Goal: Task Accomplishment & Management: Use online tool/utility

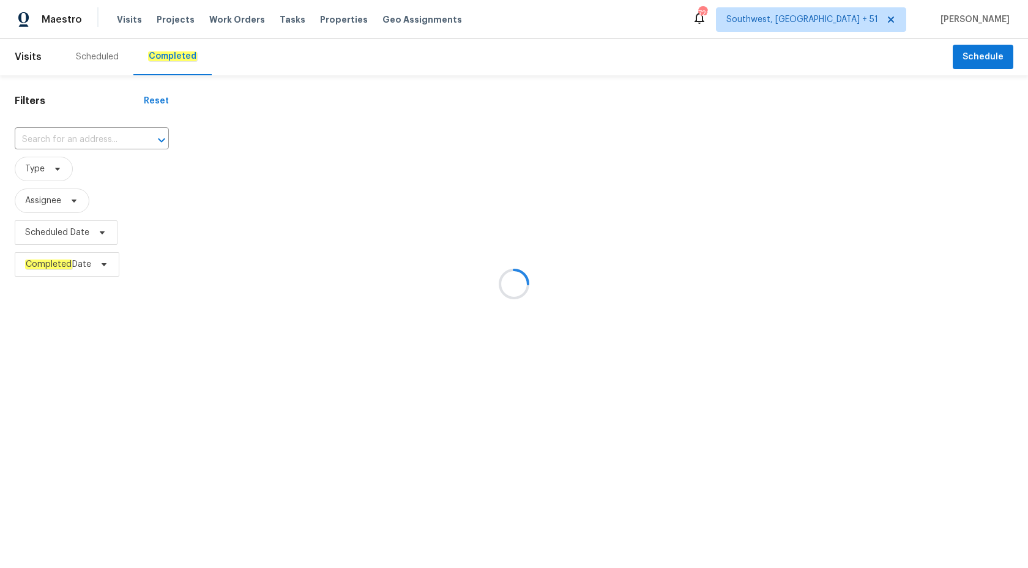
click at [79, 126] on div at bounding box center [514, 284] width 1028 height 568
click at [62, 138] on div at bounding box center [514, 284] width 1028 height 568
click at [61, 133] on input "text" at bounding box center [75, 139] width 120 height 19
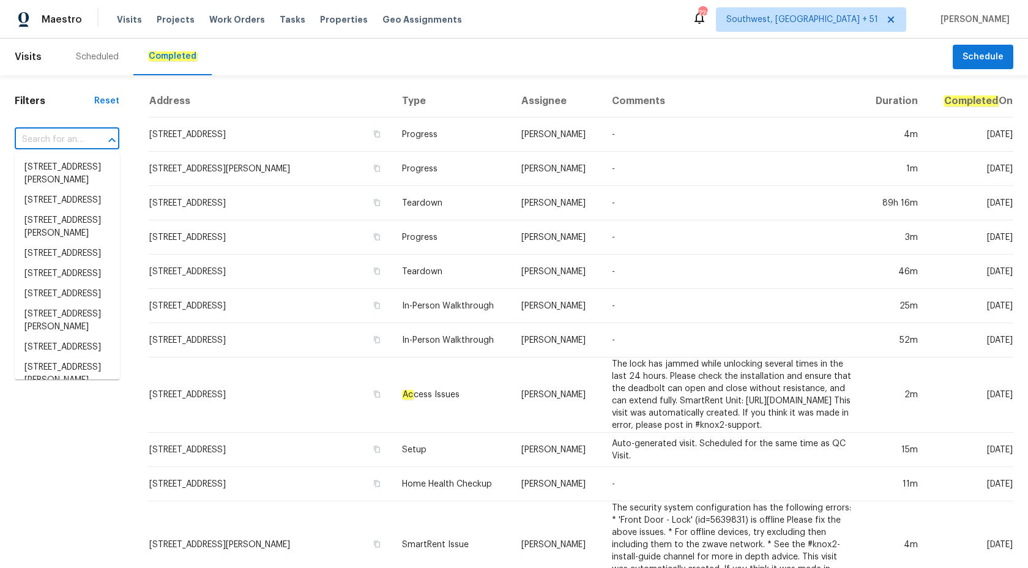
click at [61, 133] on input "text" at bounding box center [50, 139] width 70 height 19
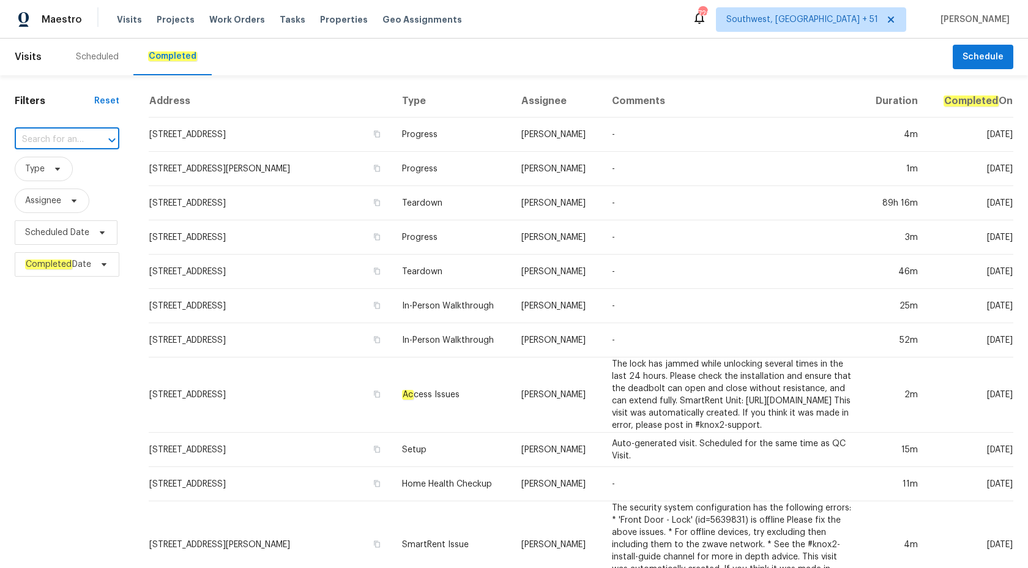
paste input "[STREET_ADDRESS]"
type input "[STREET_ADDRESS]"
click at [64, 157] on li "[STREET_ADDRESS]" at bounding box center [67, 167] width 105 height 20
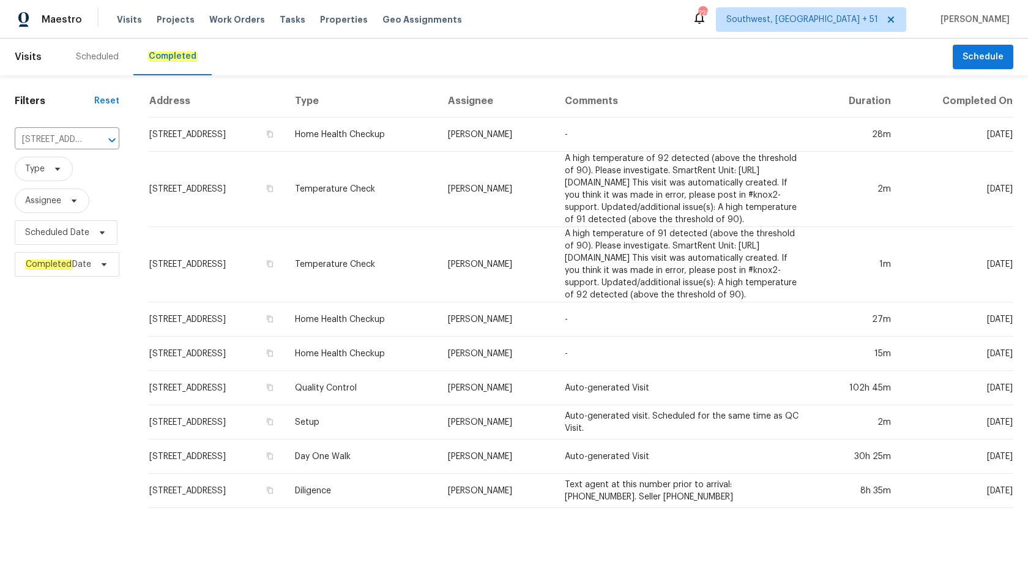
click at [401, 209] on td "Temperature Check" at bounding box center [361, 189] width 153 height 75
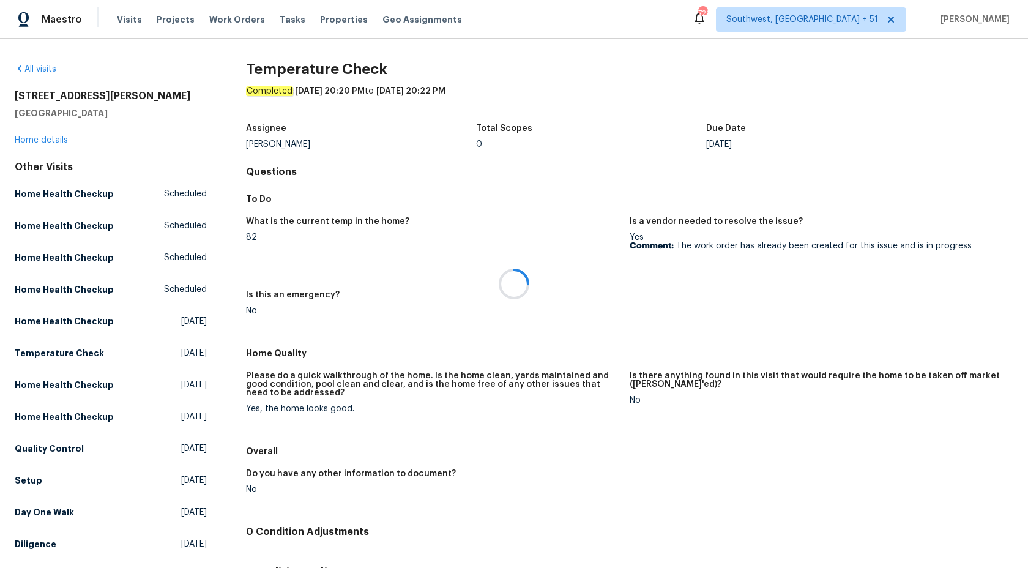
click at [31, 141] on div at bounding box center [514, 284] width 1028 height 568
click at [31, 141] on link "Home details" at bounding box center [41, 140] width 53 height 9
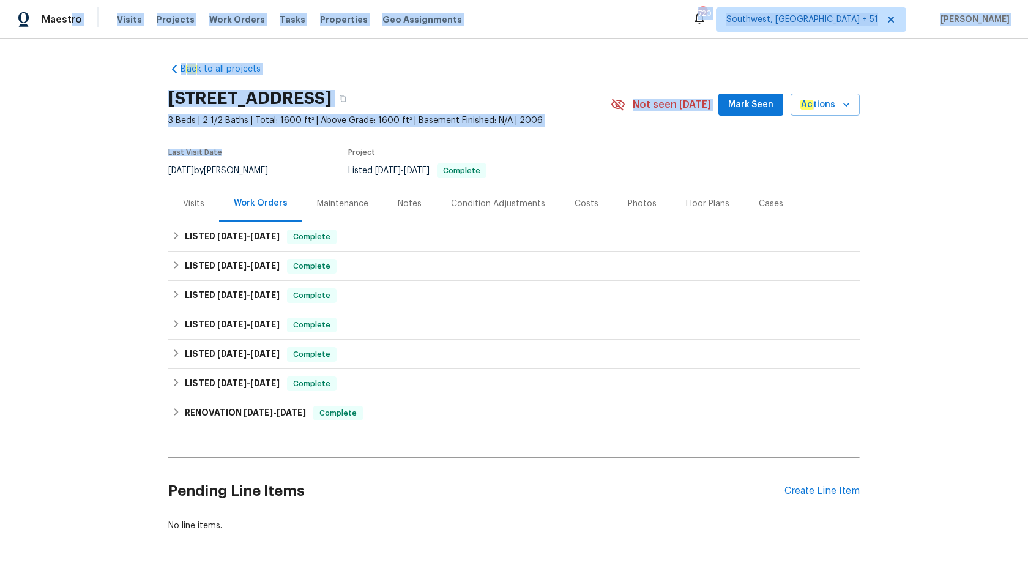
drag, startPoint x: 69, startPoint y: 24, endPoint x: 69, endPoint y: 167, distance: 142.6
click at [69, 168] on div "Maestro Visits Projects Work Orders Tasks Properties Geo Assignments [STREET_AD…" at bounding box center [514, 284] width 1028 height 568
click at [302, 233] on span "Complete" at bounding box center [311, 237] width 47 height 12
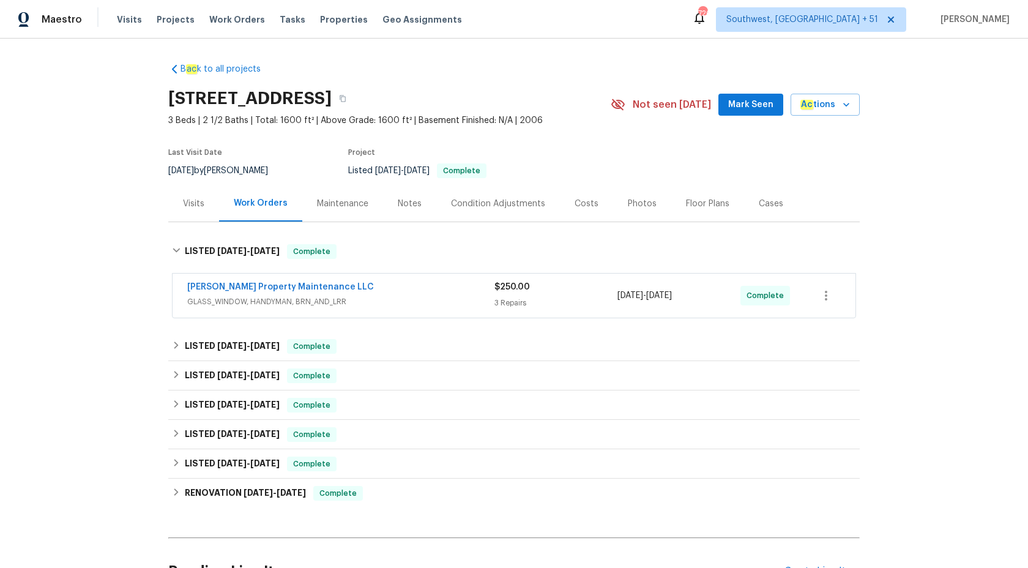
click at [421, 301] on span "GLASS_WINDOW, HANDYMAN, BRN_AND_LRR" at bounding box center [340, 302] width 307 height 12
